Goal: Transaction & Acquisition: Purchase product/service

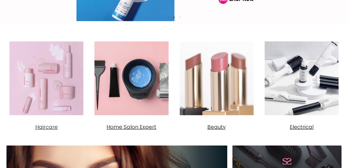
click at [48, 80] on img "Main content" at bounding box center [46, 79] width 80 height 80
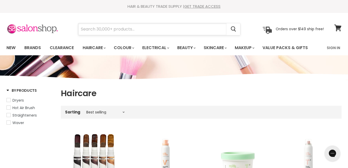
click at [93, 30] on input "Search" at bounding box center [152, 29] width 148 height 12
click at [181, 35] on input "Search" at bounding box center [152, 29] width 148 height 12
click at [93, 29] on input "an" at bounding box center [152, 29] width 148 height 12
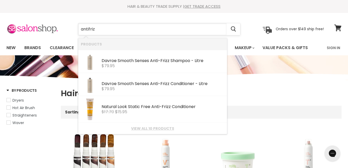
type input "antifrizz"
click at [153, 127] on link "View all 10 products" at bounding box center [153, 129] width 144 height 4
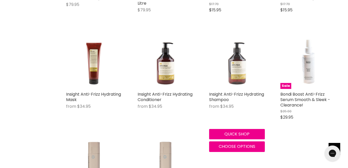
click at [237, 68] on img "Main content" at bounding box center [237, 60] width 56 height 55
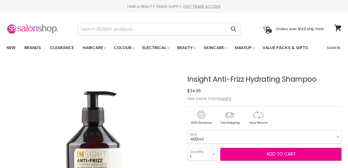
scroll to position [71, 0]
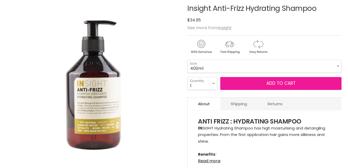
click at [271, 81] on span "Add to cart" at bounding box center [280, 83] width 29 height 6
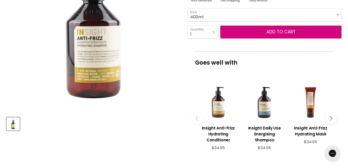
scroll to position [137, 0]
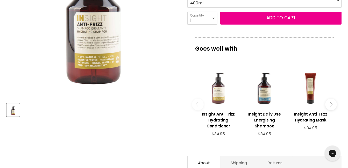
click at [217, 95] on div "Main content" at bounding box center [218, 86] width 41 height 41
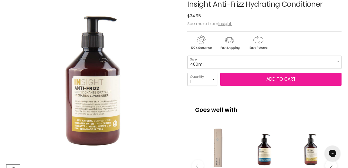
click at [273, 78] on span "Add to cart" at bounding box center [280, 79] width 29 height 6
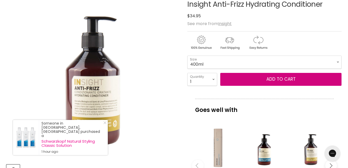
scroll to position [74, 0]
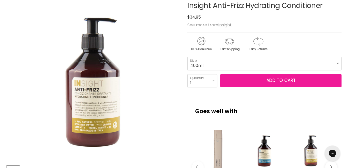
click at [279, 78] on span "Add to cart" at bounding box center [280, 80] width 29 height 6
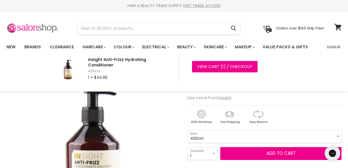
scroll to position [0, 0]
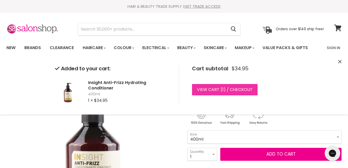
click at [239, 87] on link "View cart ( 1 ) / Checkout" at bounding box center [225, 89] width 66 height 11
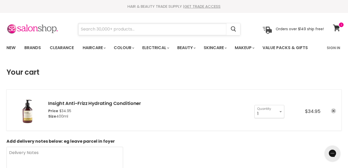
click at [86, 31] on input "Search" at bounding box center [152, 29] width 148 height 12
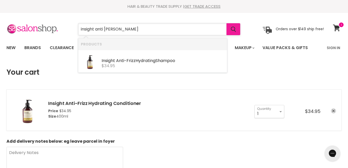
type input "insight anti [PERSON_NAME]"
click at [233, 28] on icon "Search" at bounding box center [233, 29] width 5 height 5
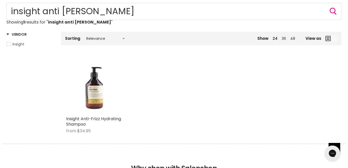
scroll to position [58, 0]
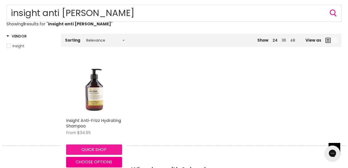
click at [99, 147] on button "Quick shop" at bounding box center [94, 150] width 56 height 10
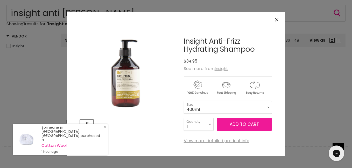
click at [239, 123] on span "Add to cart" at bounding box center [244, 124] width 29 height 6
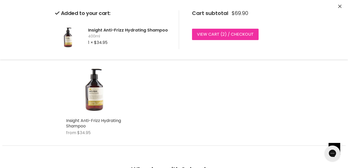
click at [239, 32] on link "View cart ( 2 ) / Checkout" at bounding box center [225, 34] width 67 height 11
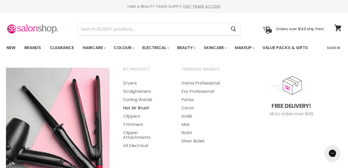
click at [142, 105] on link "Hot Air Brush" at bounding box center [145, 108] width 57 height 8
